Goal: Transaction & Acquisition: Purchase product/service

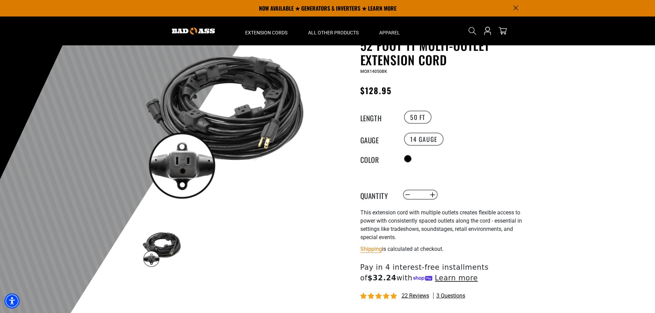
scroll to position [34, 0]
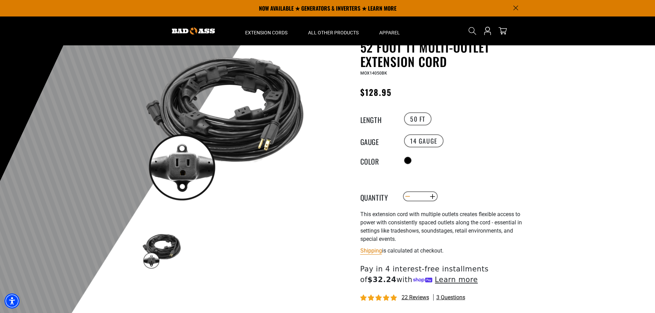
click at [408, 195] on button "Decrease quantity for 52 Foot 11 Multi-Outlet Extension Cord" at bounding box center [407, 197] width 11 height 12
type input "*"
click at [559, 198] on div at bounding box center [327, 179] width 655 height 337
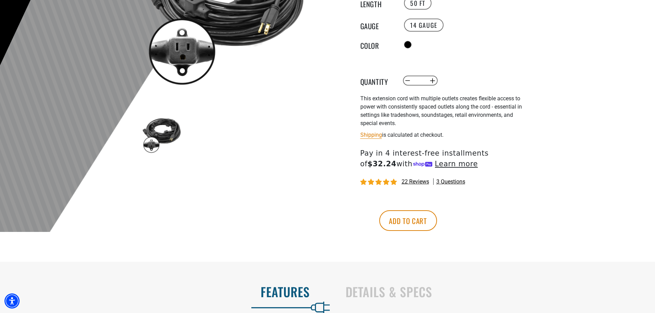
scroll to position [172, 0]
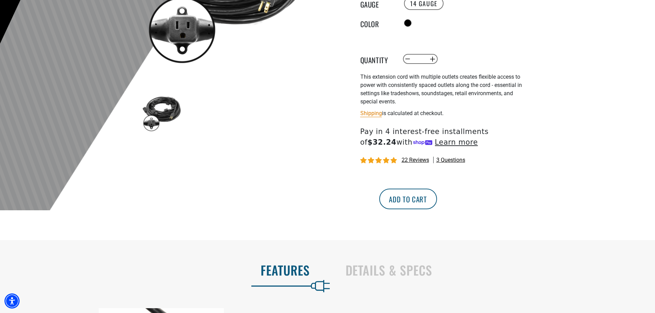
click at [437, 200] on button "Add to cart" at bounding box center [408, 199] width 58 height 21
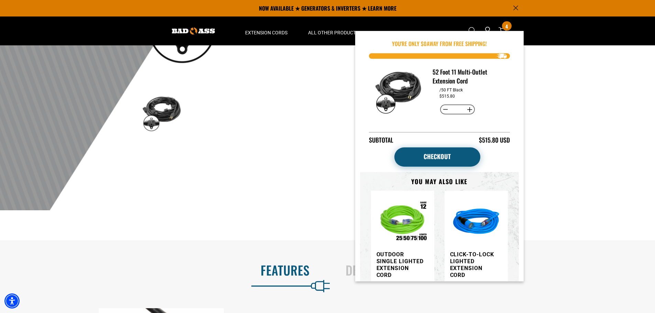
click at [443, 157] on link "Checkout" at bounding box center [437, 157] width 86 height 19
